Goal: Obtain resource: Download file/media

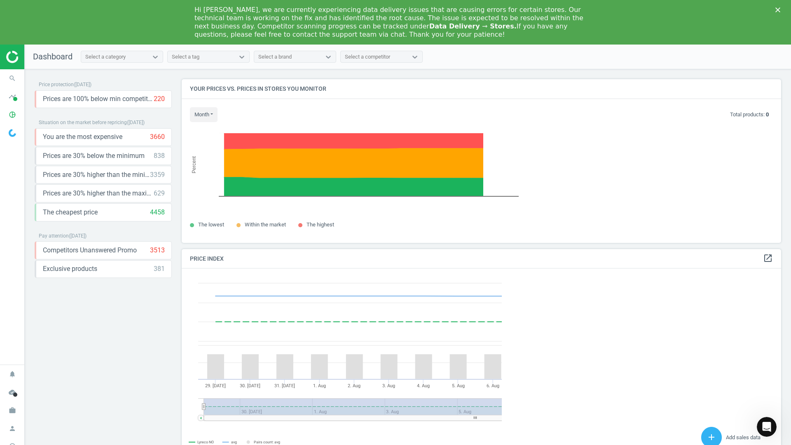
scroll to position [202, 606]
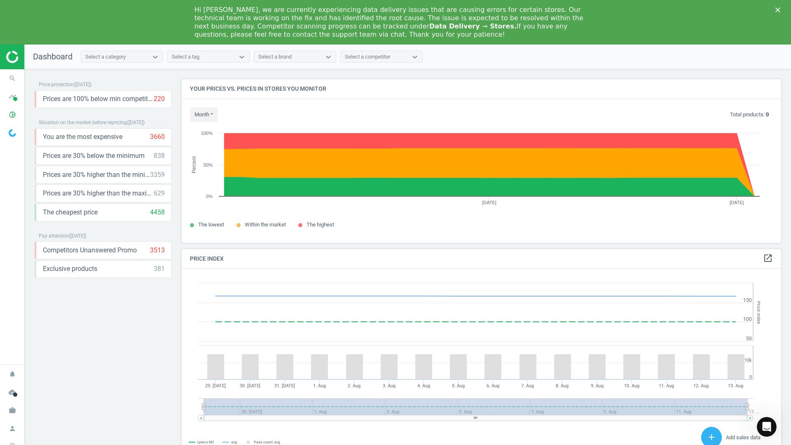
click at [468, 2] on div "Hi [PERSON_NAME], we are currently experiencing data delivery issues that are c…" at bounding box center [388, 22] width 389 height 33
drag, startPoint x: 373, startPoint y: 27, endPoint x: 211, endPoint y: 59, distance: 165.1
click at [429, 2] on b "Data Delivery ⇾ Stores." at bounding box center [472, 26] width 87 height 8
click at [16, 2] on span at bounding box center [15, 99] width 4 height 4
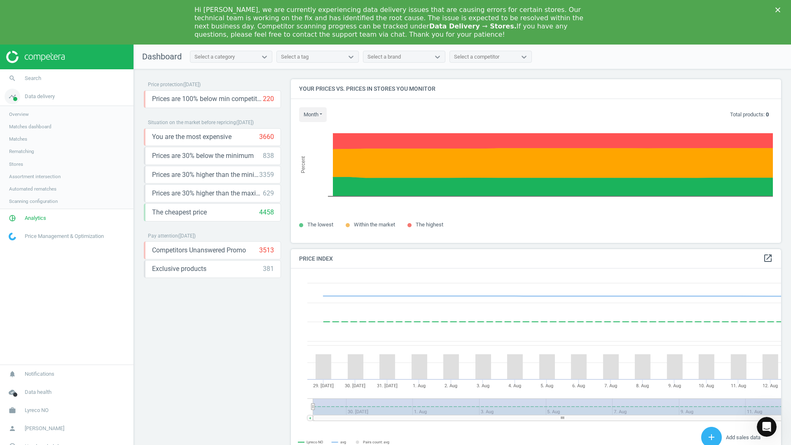
scroll to position [202, 497]
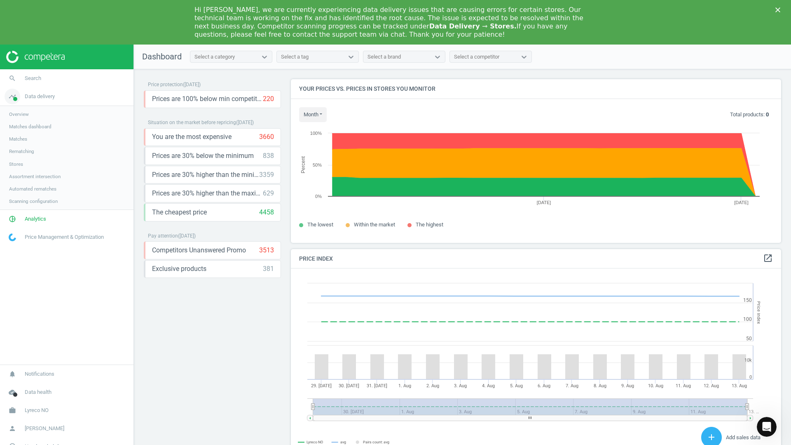
click at [38, 2] on span "Data delivery" at bounding box center [40, 96] width 30 height 7
click at [14, 2] on span "Stores" at bounding box center [16, 164] width 14 height 7
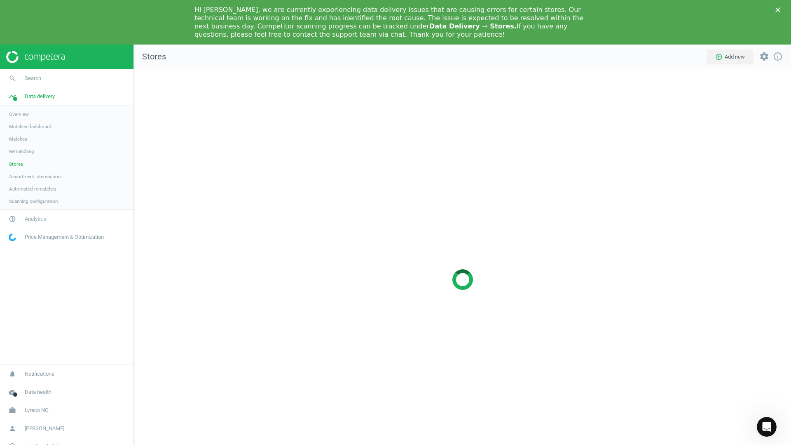
scroll to position [433, 670]
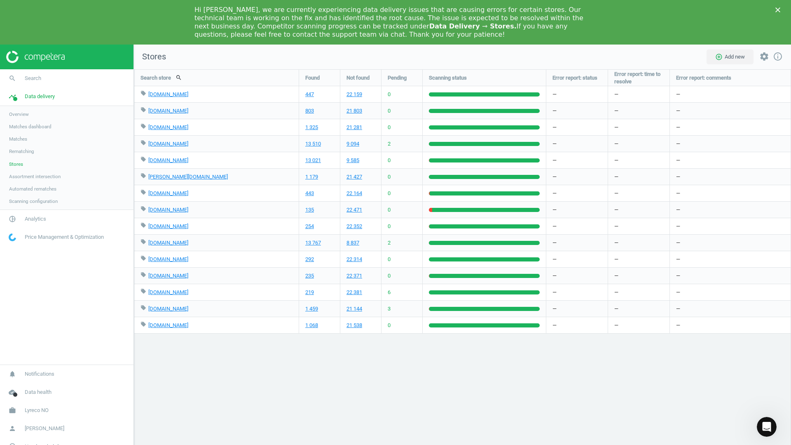
click at [468, 2] on polygon "Close" at bounding box center [777, 9] width 5 height 5
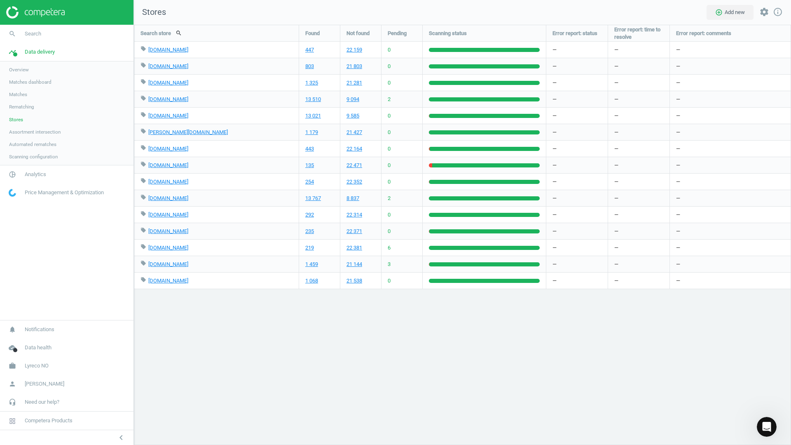
click at [468, 2] on div "Search store search Found Not found Pending Scanning status Error report: statu…" at bounding box center [462, 235] width 657 height 420
click at [23, 2] on span "Matches" at bounding box center [18, 94] width 18 height 7
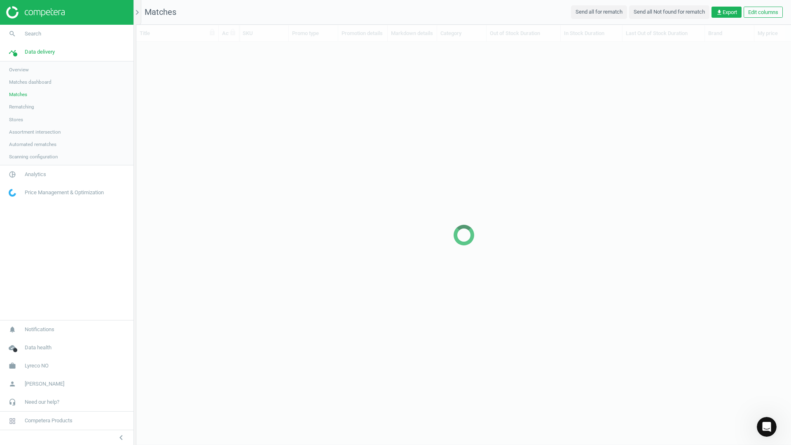
scroll to position [375, 649]
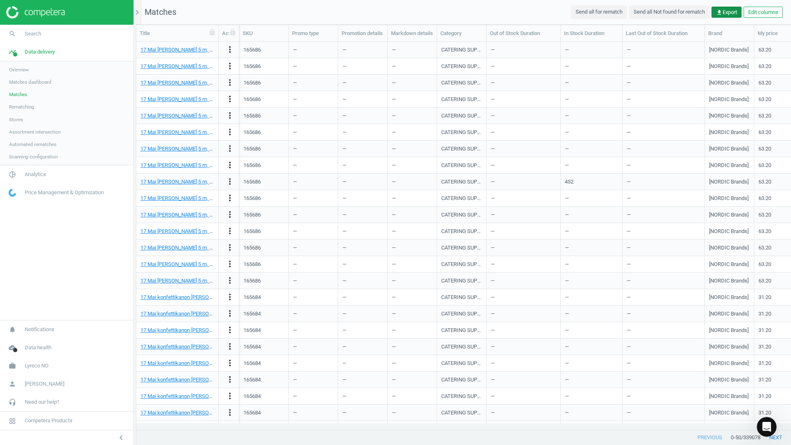
click at [468, 2] on icon "get_app" at bounding box center [719, 12] width 7 height 7
click at [468, 2] on button "insert_drive_file Report (CSV)" at bounding box center [668, 45] width 143 height 16
